Goal: Communication & Community: Answer question/provide support

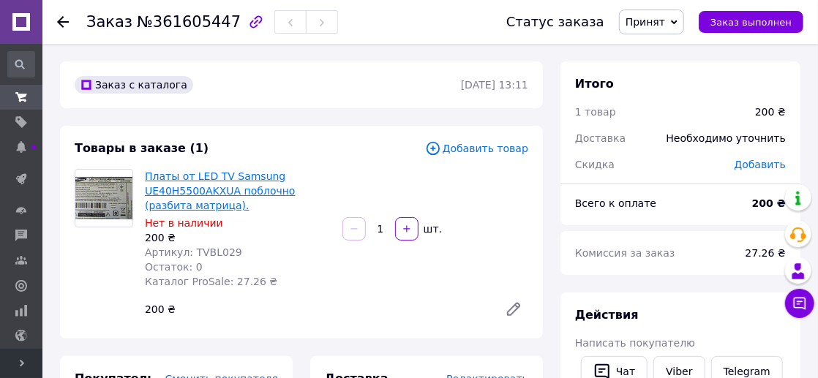
click at [201, 196] on link "Платы от LED TV Samsung UE40H5500AKXUA поблочно (разбита матрица)." at bounding box center [220, 190] width 151 height 41
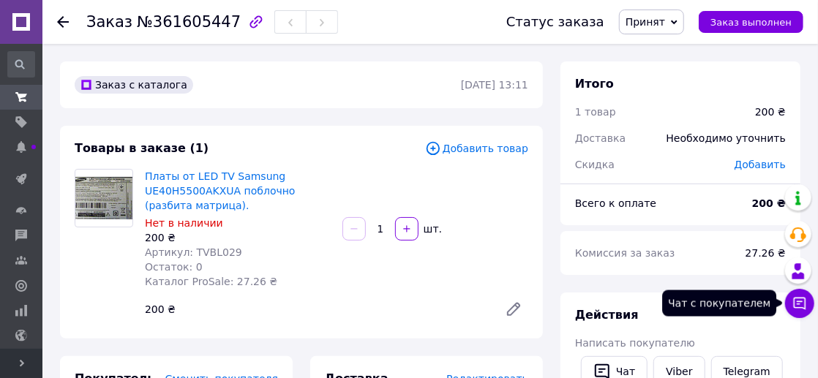
click at [799, 300] on icon at bounding box center [799, 303] width 15 height 15
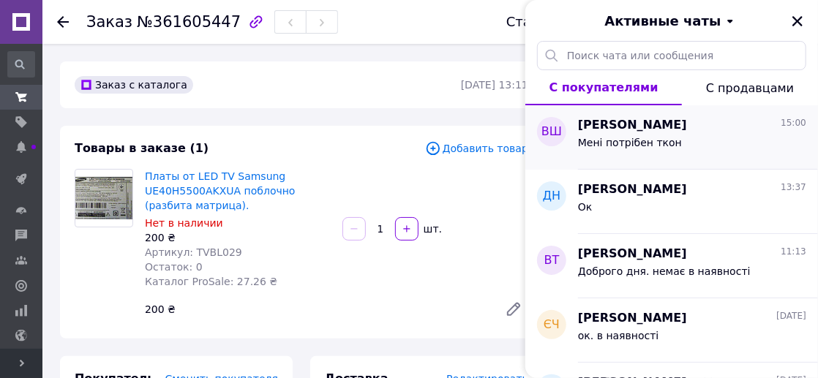
click at [609, 135] on div "Мені потрібен ткон" at bounding box center [692, 145] width 228 height 23
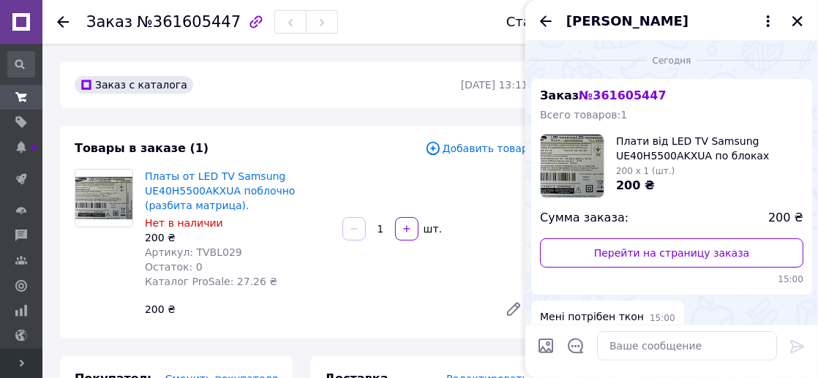
scroll to position [15, 0]
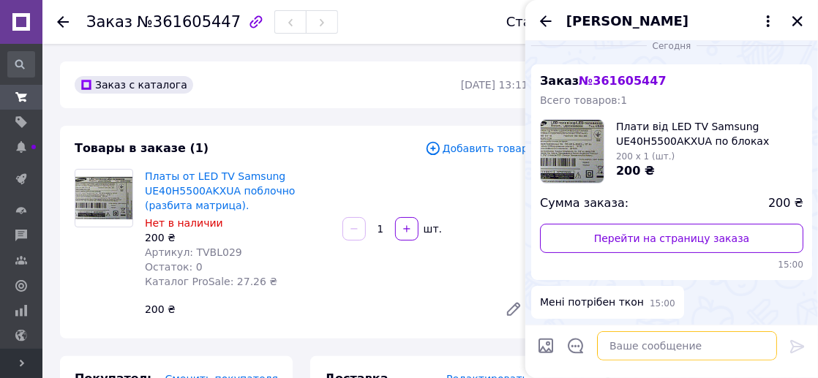
click at [630, 346] on textarea at bounding box center [687, 345] width 180 height 29
type textarea "g"
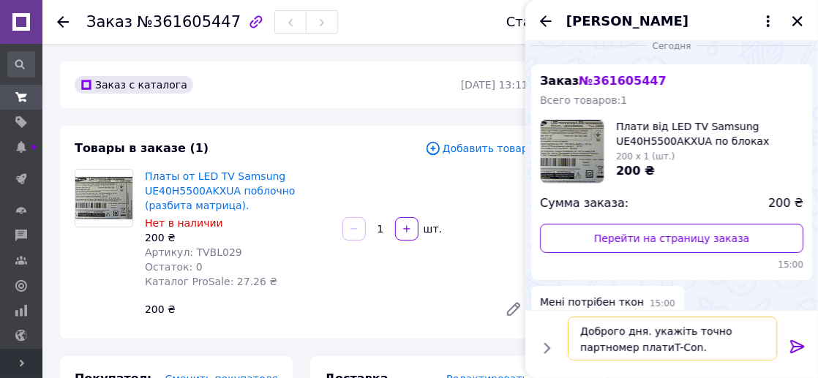
type textarea "Доброго дня. укажіть точно партномер плати T-Con."
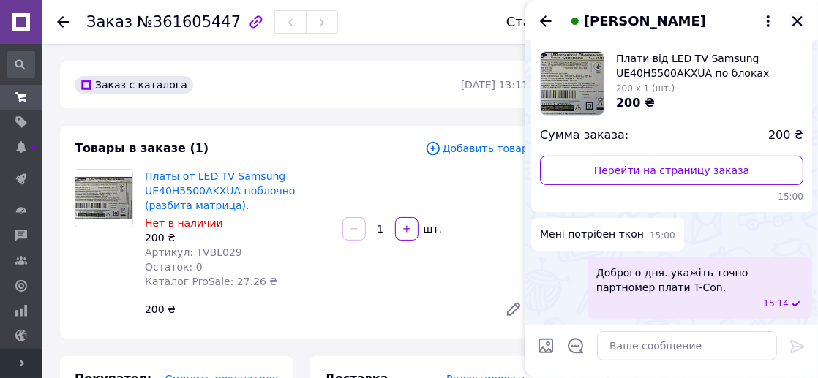
click at [799, 21] on icon "Закрыть" at bounding box center [797, 21] width 10 height 10
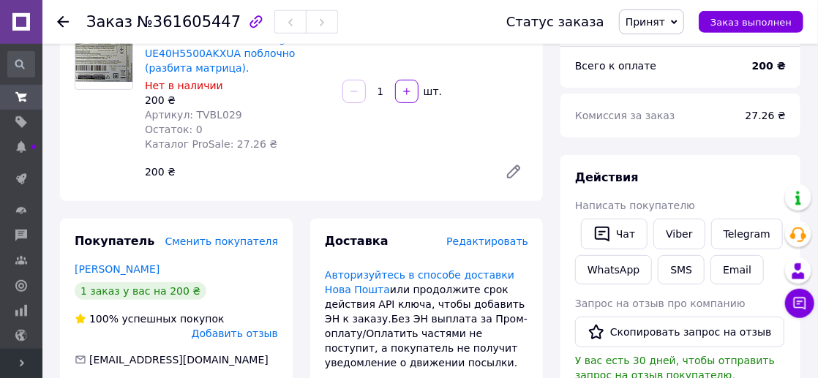
scroll to position [77, 0]
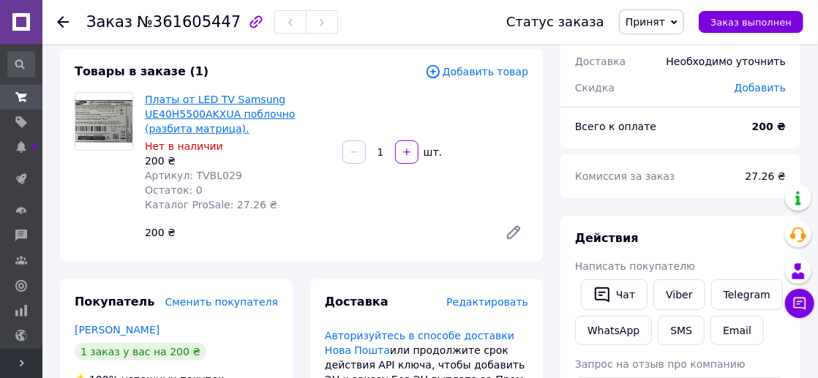
click at [182, 99] on link "Платы от LED TV Samsung UE40H5500AKXUA поблочно (разбита матрица)." at bounding box center [220, 114] width 151 height 41
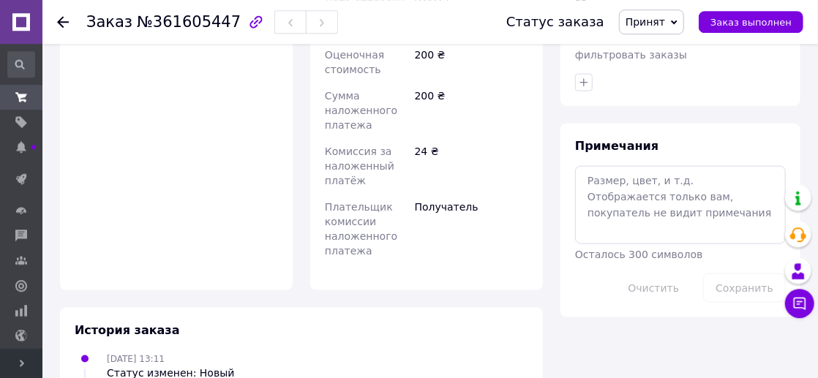
scroll to position [768, 0]
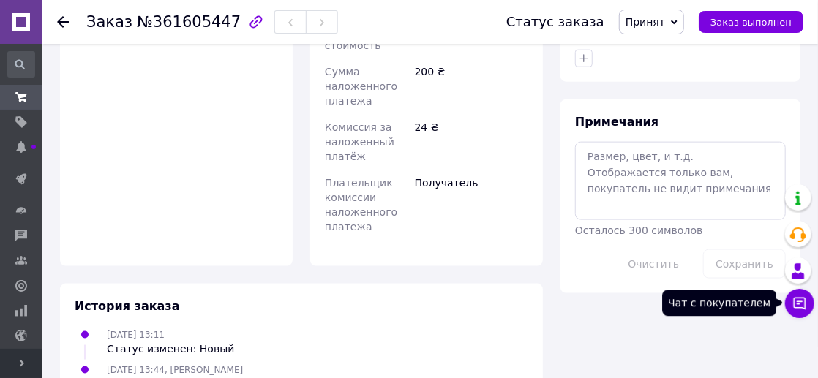
click at [807, 302] on button "Чат с покупателем" at bounding box center [799, 303] width 29 height 29
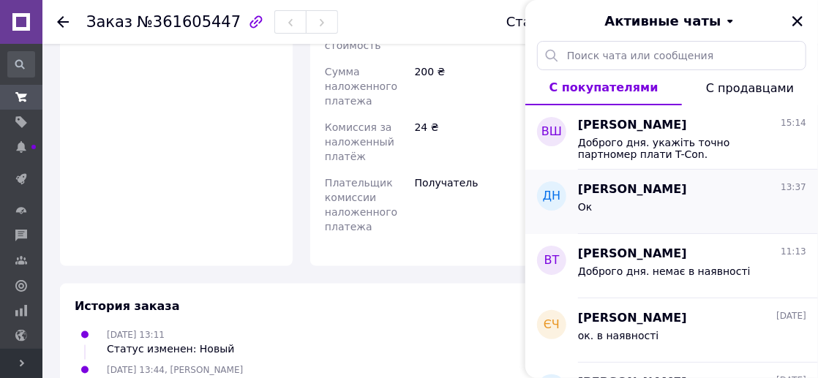
click at [642, 185] on span "[PERSON_NAME]" at bounding box center [632, 189] width 109 height 17
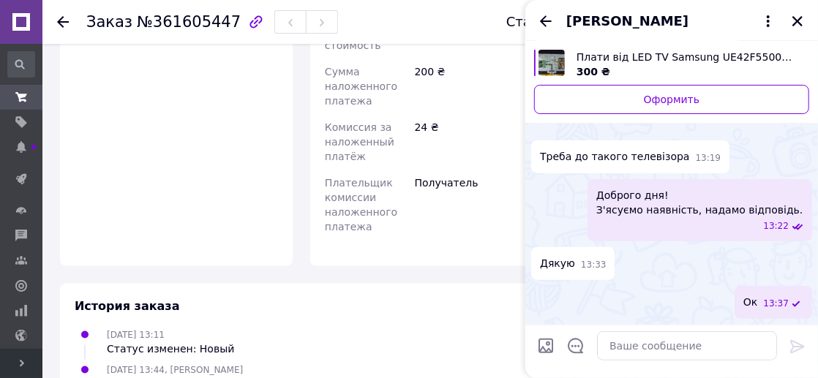
scroll to position [781, 0]
click at [544, 20] on icon "Назад" at bounding box center [546, 21] width 18 height 18
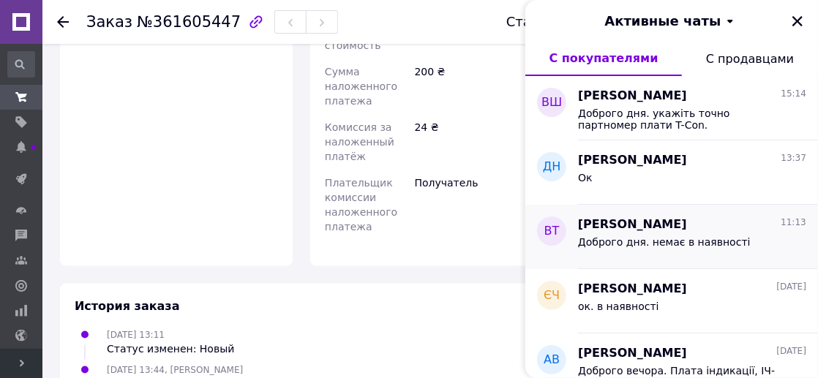
scroll to position [80, 0]
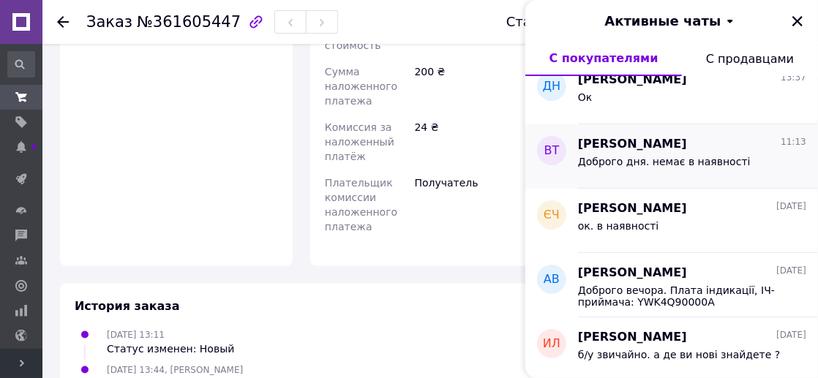
click at [640, 149] on span "[PERSON_NAME]" at bounding box center [632, 144] width 109 height 17
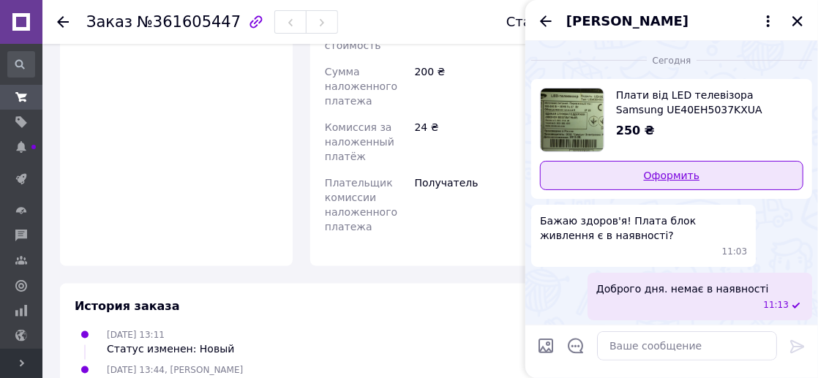
scroll to position [770, 0]
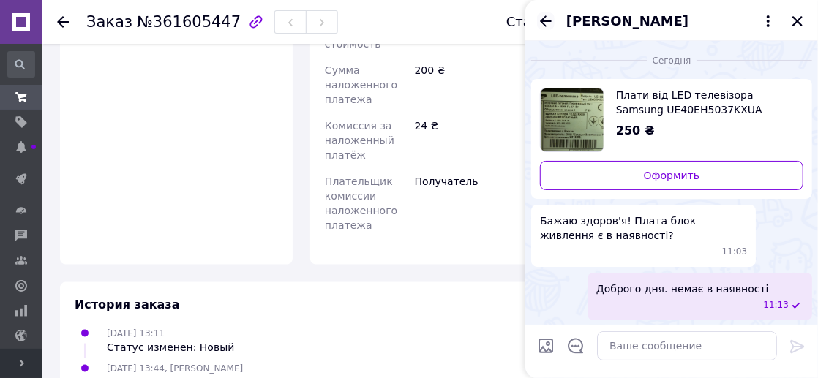
click at [544, 16] on icon "Назад" at bounding box center [546, 21] width 18 height 18
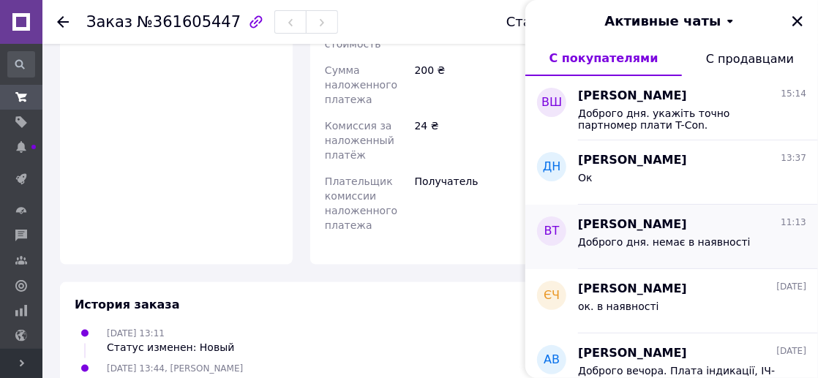
scroll to position [80, 0]
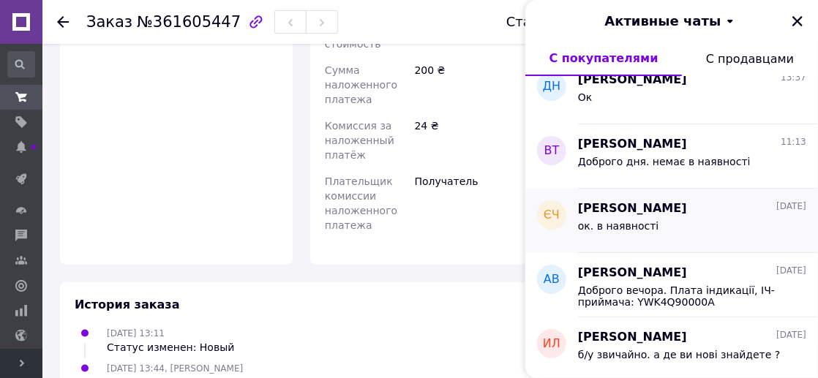
click at [702, 225] on div "ок. в наявності" at bounding box center [692, 228] width 228 height 23
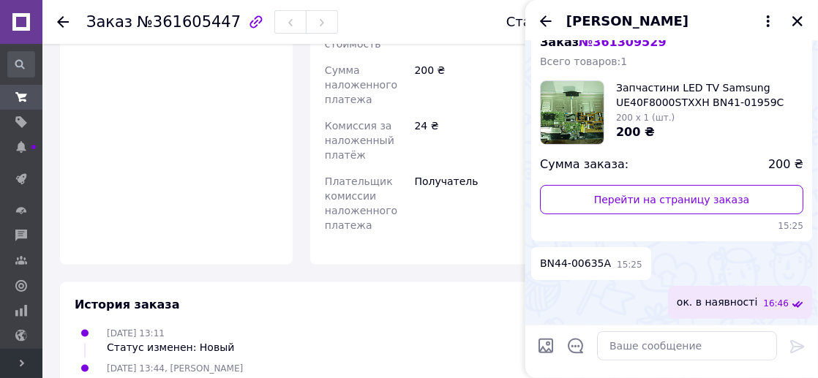
scroll to position [0, 0]
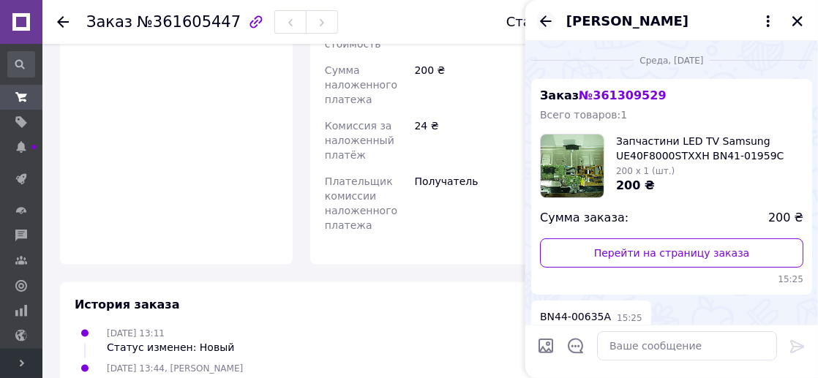
click at [546, 20] on icon "Назад" at bounding box center [546, 20] width 12 height 11
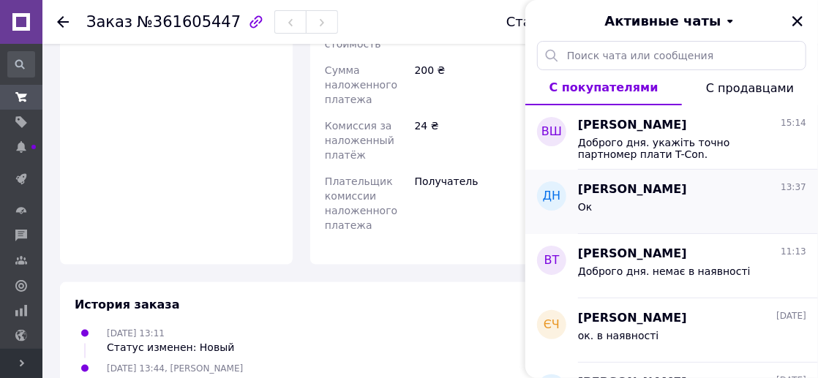
click at [673, 199] on div "Ок" at bounding box center [692, 209] width 228 height 23
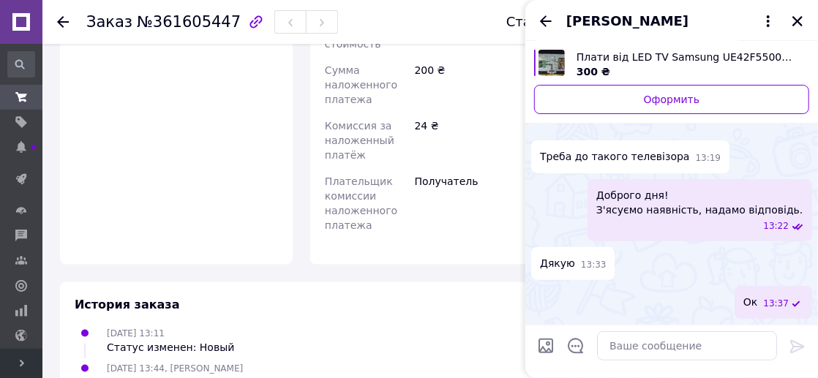
scroll to position [781, 0]
click at [792, 20] on icon "Закрыть" at bounding box center [797, 21] width 13 height 13
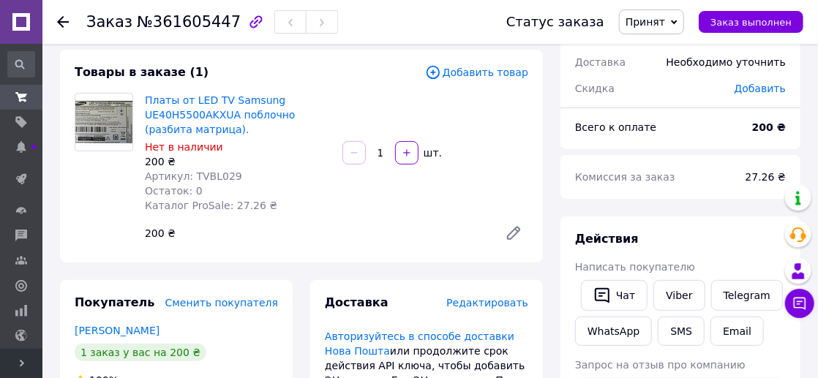
scroll to position [1, 0]
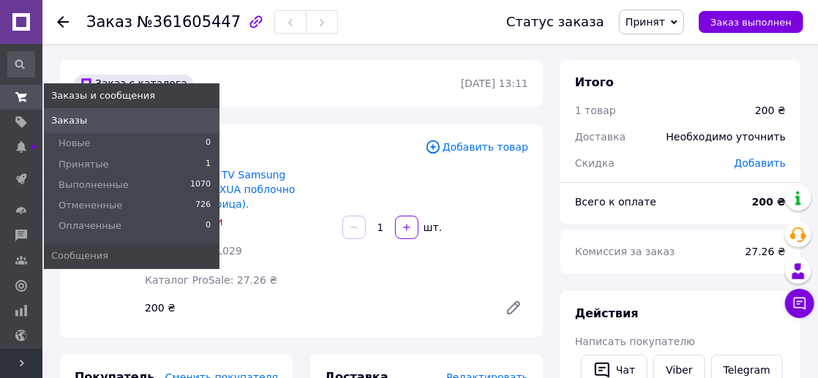
click at [22, 94] on use at bounding box center [21, 97] width 12 height 10
